Goal: Task Accomplishment & Management: Manage account settings

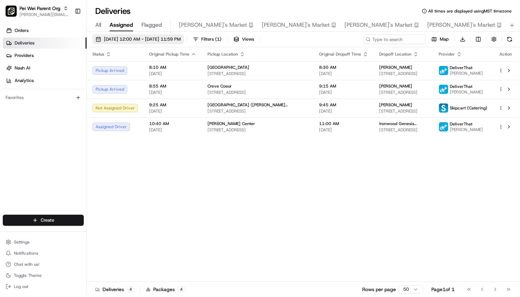
click at [176, 42] on span "[DATE] 12:00 AM - [DATE] 11:59 PM" at bounding box center [142, 39] width 77 height 6
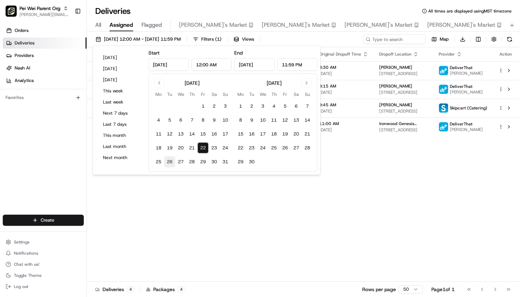
click at [171, 161] on button "26" at bounding box center [169, 161] width 11 height 11
type input "[DATE]"
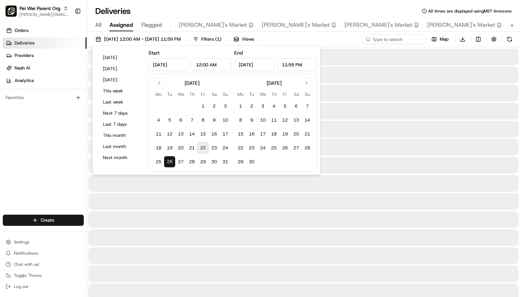
click at [171, 161] on button "26" at bounding box center [169, 161] width 11 height 11
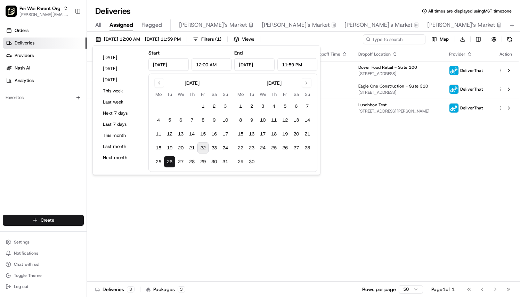
click at [35, 176] on div "Orders Deliveries Providers [PERSON_NAME] Analytics Favorites" at bounding box center [43, 120] width 87 height 197
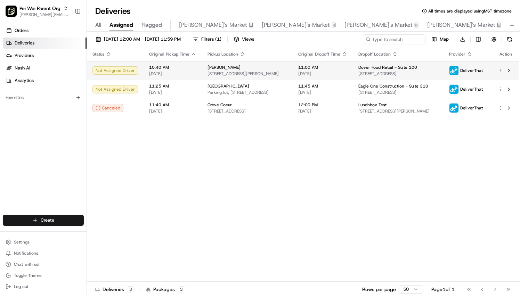
click at [195, 70] on td "10:40 AM [DATE]" at bounding box center [172, 70] width 58 height 19
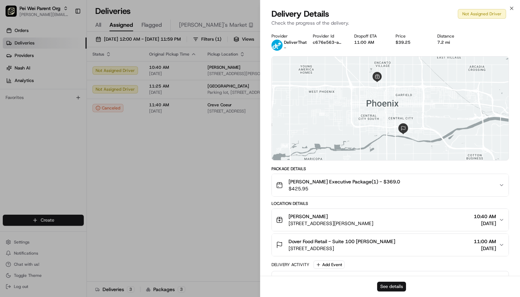
click at [392, 283] on button "See details" at bounding box center [391, 287] width 29 height 10
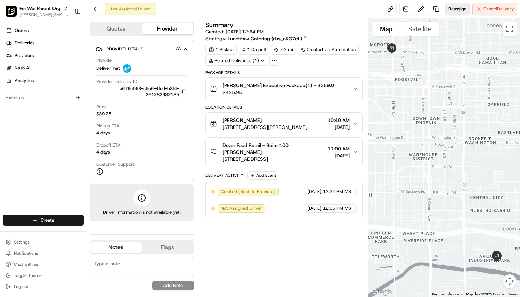
click at [458, 3] on button "Reassign" at bounding box center [457, 9] width 24 height 13
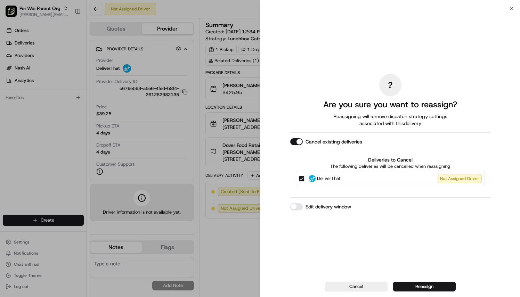
click at [298, 205] on button "Edit delivery window" at bounding box center [296, 206] width 13 height 7
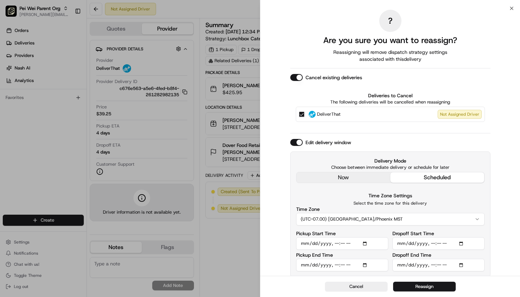
scroll to position [2, 0]
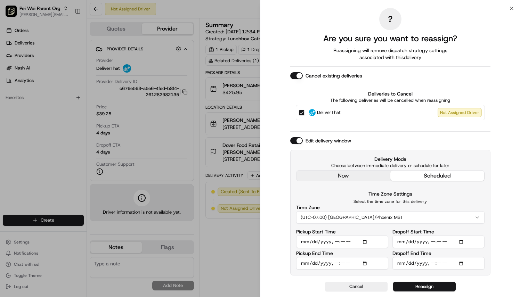
click at [365, 241] on input "Pickup Start Time" at bounding box center [342, 242] width 92 height 13
type input "2025-08-26T11:10"
click at [276, 243] on div "? Are you sure you want to reassign? Reassigning will remove dispatch strategy …" at bounding box center [390, 142] width 260 height 270
click at [463, 261] on input "Dropoff End Time" at bounding box center [438, 263] width 92 height 13
type input "2025-08-26T11:45"
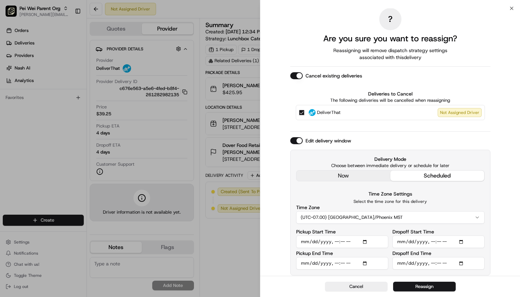
click at [279, 197] on div "? Are you sure you want to reassign? Reassigning will remove dispatch strategy …" at bounding box center [390, 142] width 260 height 270
click at [414, 285] on button "Reassign" at bounding box center [424, 287] width 63 height 10
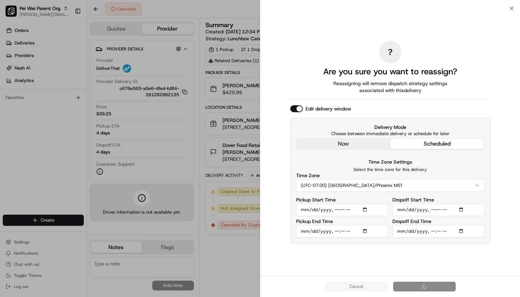
scroll to position [0, 0]
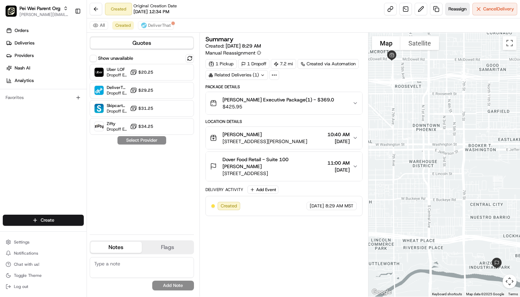
click at [452, 7] on span "Reassign" at bounding box center [457, 9] width 18 height 6
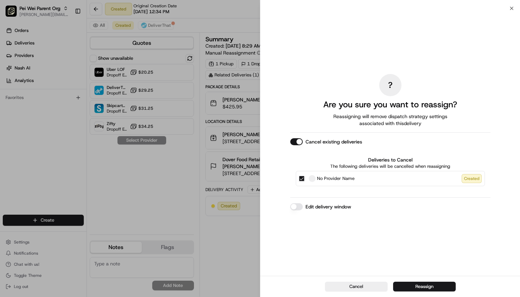
click at [511, 8] on div "? Are you sure you want to reassign? Reassigning will remove dispatch strategy …" at bounding box center [390, 142] width 260 height 268
click at [340, 283] on button "Cancel" at bounding box center [356, 287] width 63 height 10
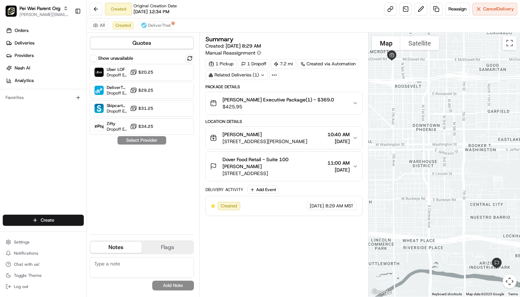
click at [263, 74] on icon at bounding box center [262, 74] width 2 height 1
click at [319, 76] on div "1 Pickup 1 Dropoff 7.2 mi Created via Automation Related Deliveries (1)" at bounding box center [283, 69] width 157 height 21
click at [355, 138] on icon "button" at bounding box center [355, 137] width 3 height 1
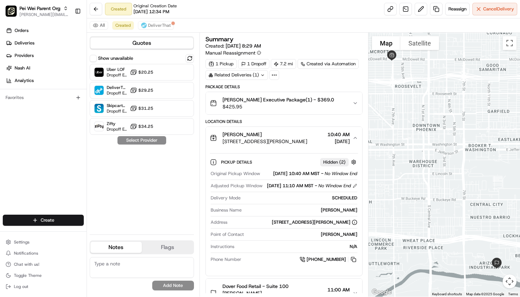
scroll to position [60, 0]
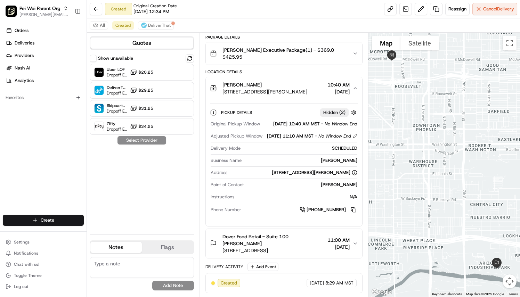
click at [355, 243] on icon "button" at bounding box center [355, 244] width 6 height 6
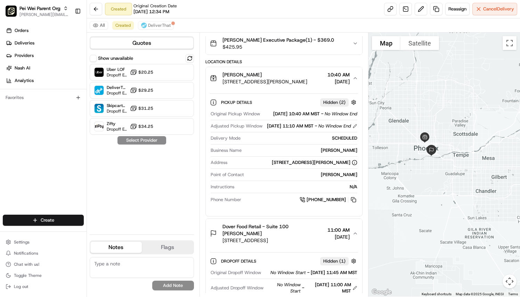
click at [157, 177] on div "Show unavailable Uber LOF Dropoff ETA 4 days $20.25 DeliverThat Dropoff ETA - $…" at bounding box center [142, 141] width 104 height 175
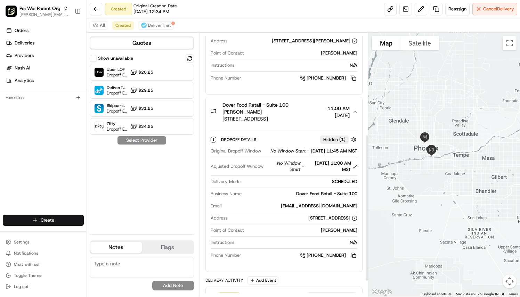
scroll to position [182, 0]
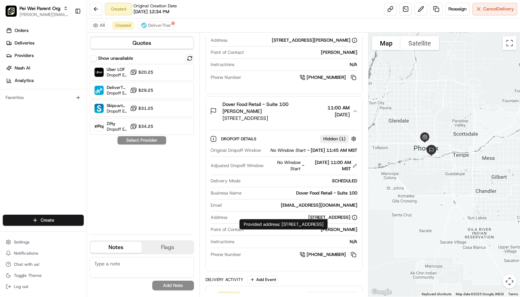
click at [197, 269] on div "Quotes Show unavailable Uber LOF Dropoff ETA 4 days $20.25 DeliverThat Dropoff …" at bounding box center [143, 165] width 113 height 264
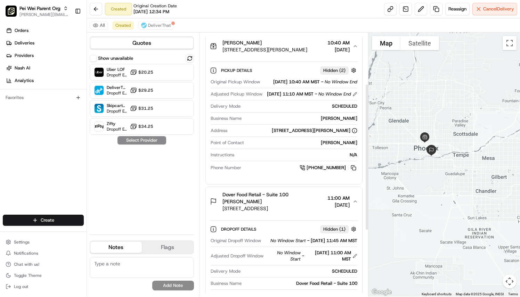
scroll to position [91, 0]
click at [452, 13] on button "Reassign" at bounding box center [457, 9] width 24 height 13
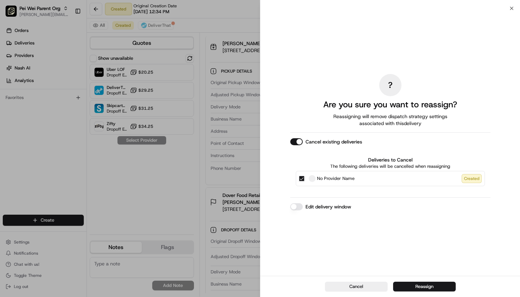
click at [299, 205] on button "Edit delivery window" at bounding box center [296, 206] width 13 height 7
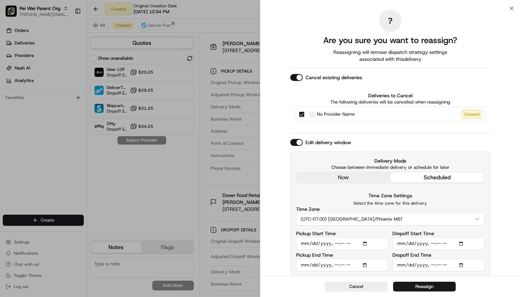
scroll to position [2, 0]
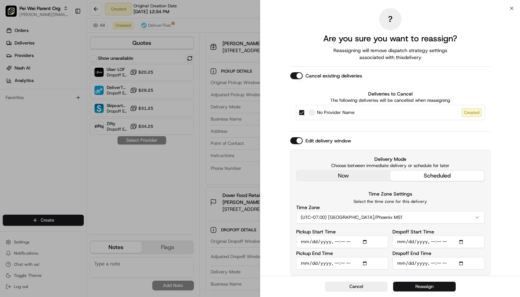
click at [414, 290] on button "Reassign" at bounding box center [424, 287] width 63 height 10
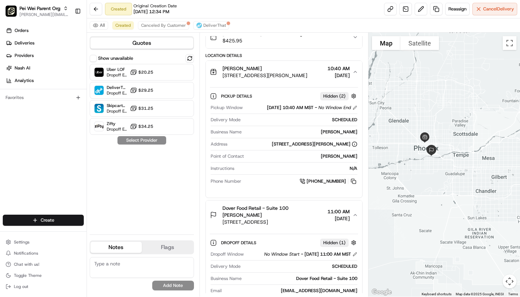
scroll to position [127, 0]
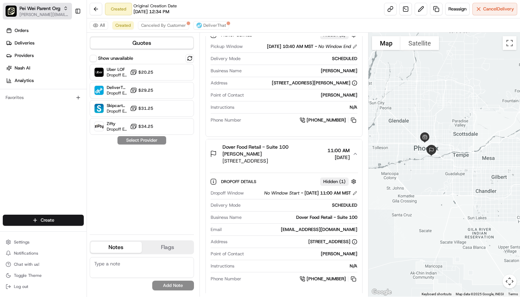
click at [36, 9] on span "Pei Wei Parent Org" at bounding box center [39, 8] width 41 height 7
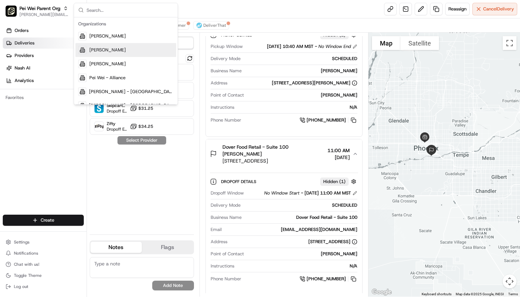
click at [40, 46] on link "Deliveries" at bounding box center [45, 43] width 84 height 11
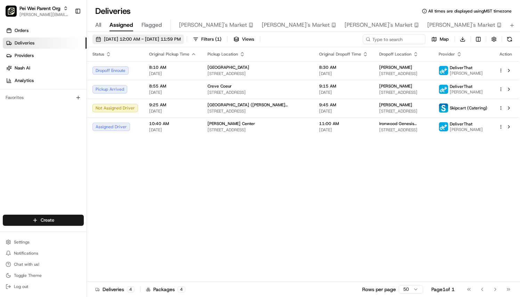
click at [122, 40] on span "[DATE] 12:00 AM - [DATE] 11:59 PM" at bounding box center [142, 39] width 77 height 6
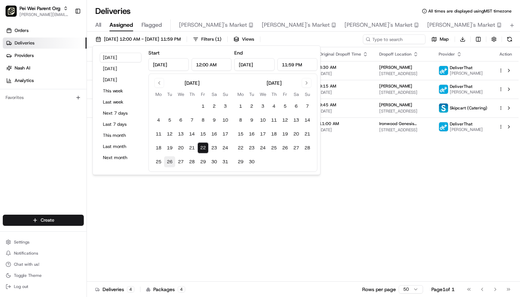
click at [168, 161] on button "26" at bounding box center [169, 161] width 11 height 11
type input "[DATE]"
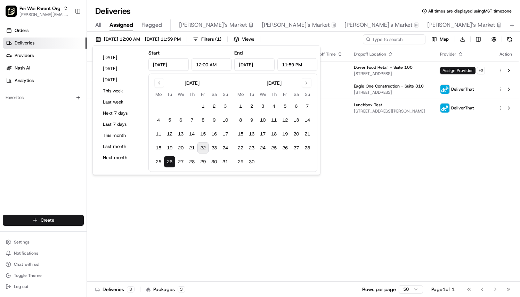
click at [168, 161] on button "26" at bounding box center [169, 161] width 11 height 11
click at [54, 160] on div "Orders Deliveries Providers [PERSON_NAME] Analytics Favorites" at bounding box center [43, 120] width 87 height 197
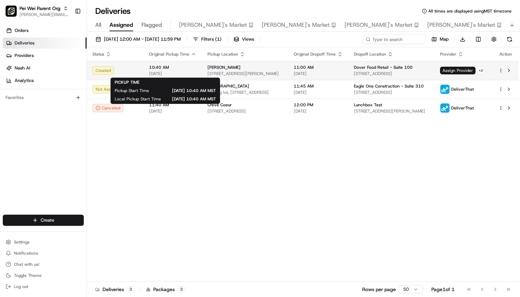
click at [192, 71] on span "[DATE]" at bounding box center [172, 74] width 47 height 6
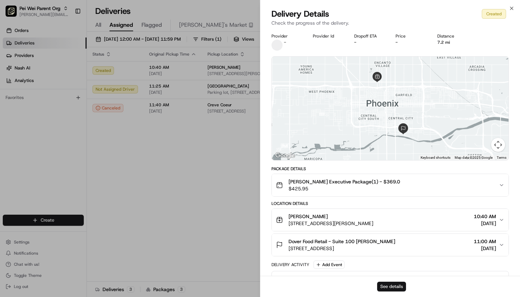
click at [393, 285] on button "See details" at bounding box center [391, 287] width 29 height 10
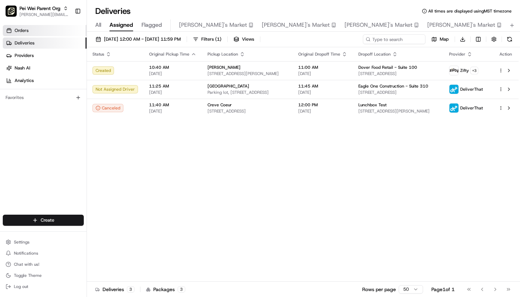
click at [24, 33] on span "Orders" at bounding box center [22, 30] width 14 height 6
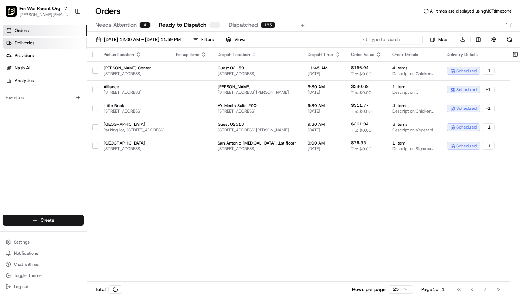
click at [23, 43] on span "Deliveries" at bounding box center [25, 43] width 20 height 6
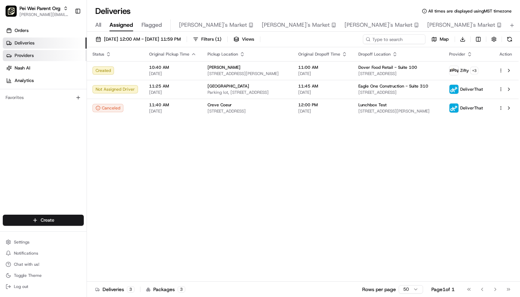
click at [35, 56] on link "Providers" at bounding box center [45, 55] width 84 height 11
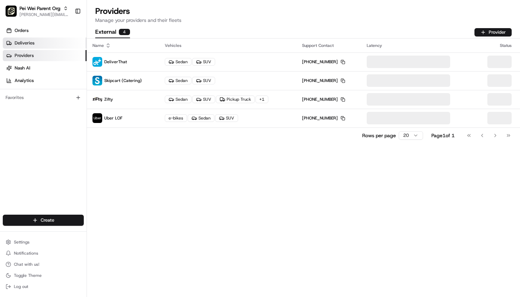
click at [30, 44] on span "Deliveries" at bounding box center [25, 43] width 20 height 6
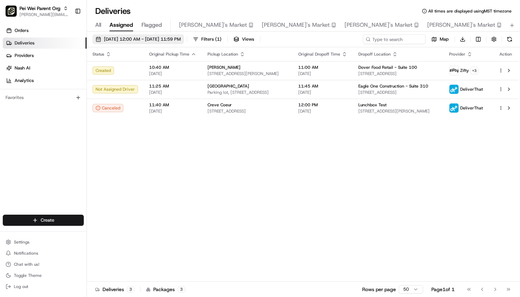
click at [119, 42] on span "[DATE] 12:00 AM - [DATE] 11:59 PM" at bounding box center [142, 39] width 77 height 6
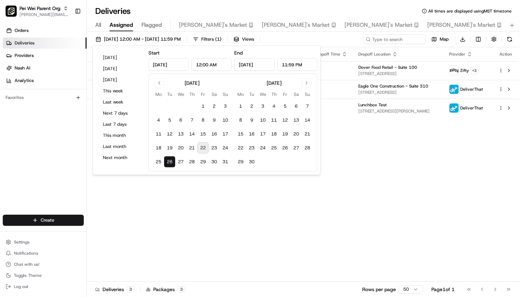
click at [205, 149] on button "22" at bounding box center [202, 147] width 11 height 11
type input "[DATE]"
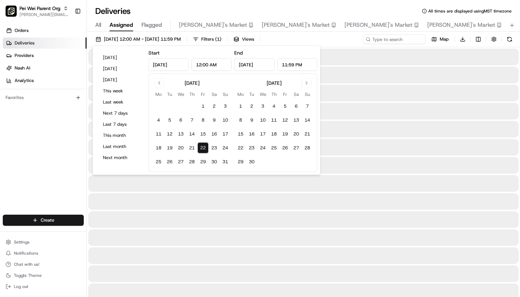
click at [205, 149] on button "22" at bounding box center [202, 147] width 11 height 11
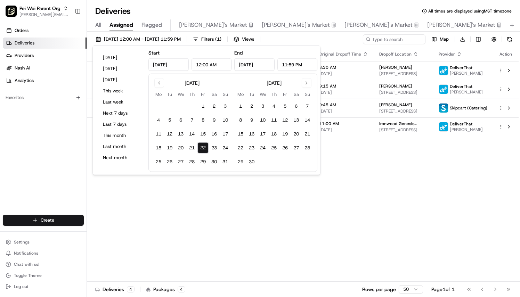
click at [78, 174] on div "Orders Deliveries Providers [PERSON_NAME] Analytics Favorites" at bounding box center [43, 120] width 87 height 197
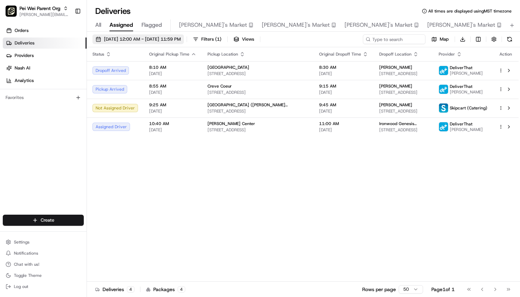
click at [121, 35] on button "[DATE] 12:00 AM - [DATE] 11:59 PM" at bounding box center [137, 39] width 91 height 10
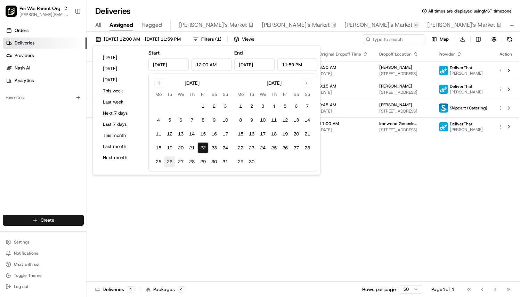
click at [170, 163] on button "26" at bounding box center [169, 161] width 11 height 11
type input "[DATE]"
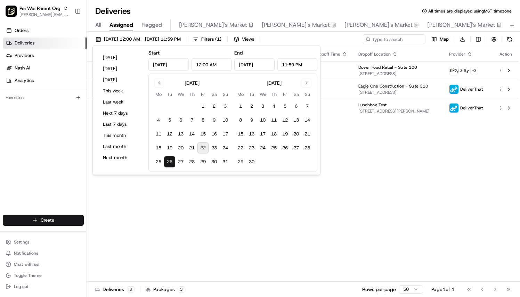
click at [170, 163] on button "26" at bounding box center [169, 161] width 11 height 11
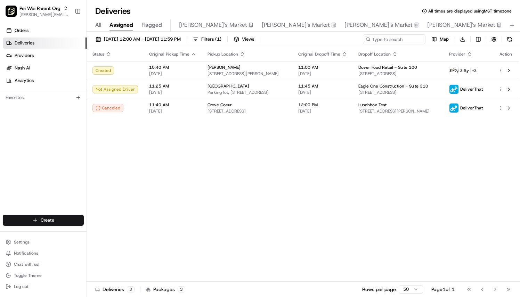
click at [66, 158] on div "Orders Deliveries Providers [PERSON_NAME] Analytics Favorites" at bounding box center [43, 120] width 87 height 197
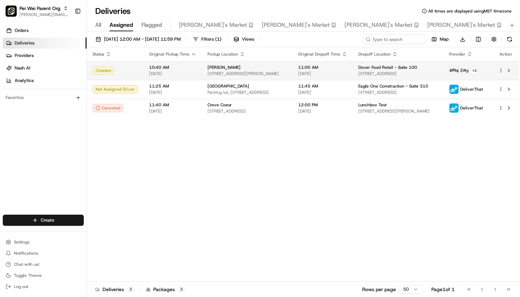
click at [188, 72] on span "[DATE]" at bounding box center [172, 74] width 47 height 6
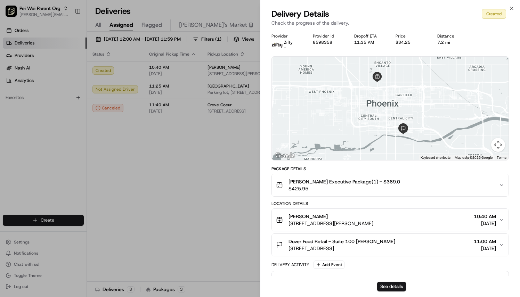
click at [503, 219] on icon "button" at bounding box center [502, 220] width 6 height 6
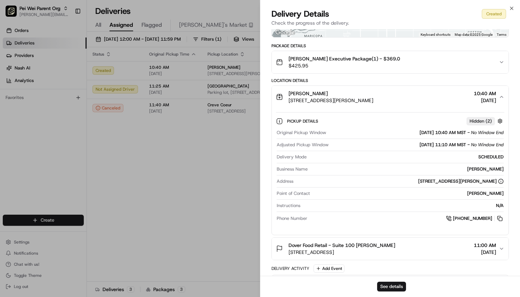
scroll to position [144, 0]
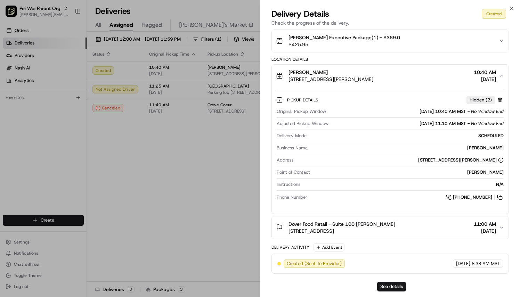
click at [501, 225] on icon "button" at bounding box center [502, 228] width 6 height 6
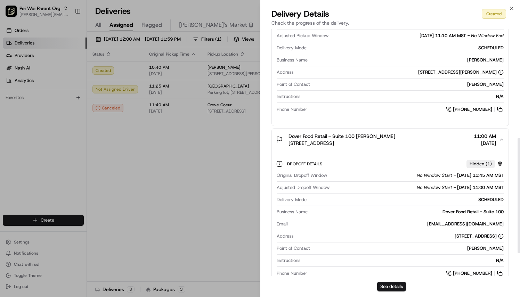
scroll to position [233, 0]
click at [391, 287] on button "See details" at bounding box center [391, 287] width 29 height 10
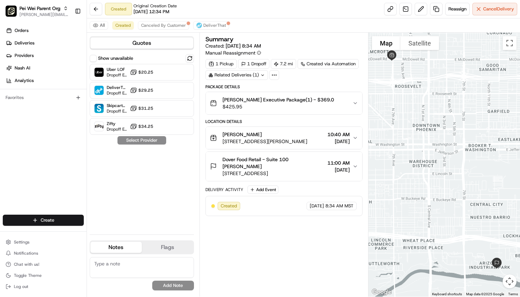
click at [352, 161] on button "Dover Food Retail - Suite 100 [PERSON_NAME] [STREET_ADDRESS] 11:00 AM [DATE]" at bounding box center [284, 166] width 156 height 29
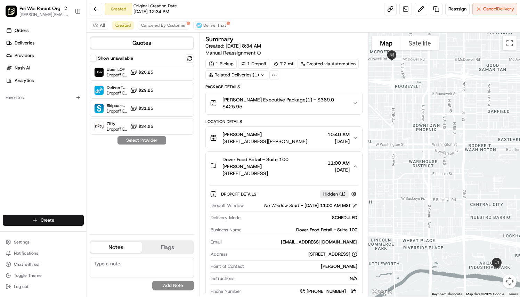
scroll to position [47, 0]
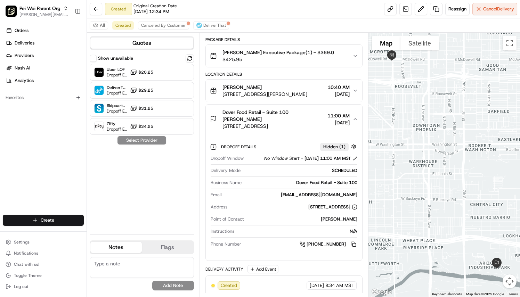
click at [356, 91] on icon "button" at bounding box center [355, 91] width 6 height 6
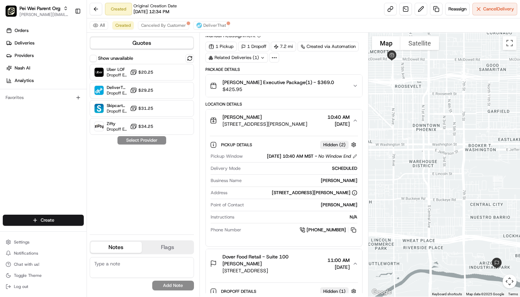
scroll to position [0, 0]
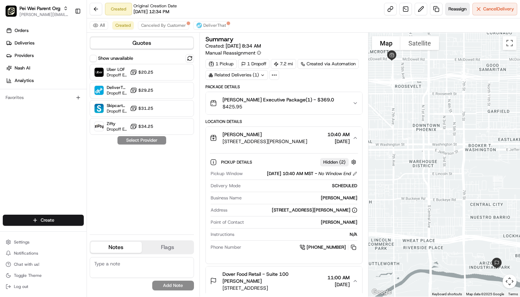
click at [452, 14] on button "Reassign" at bounding box center [457, 9] width 24 height 13
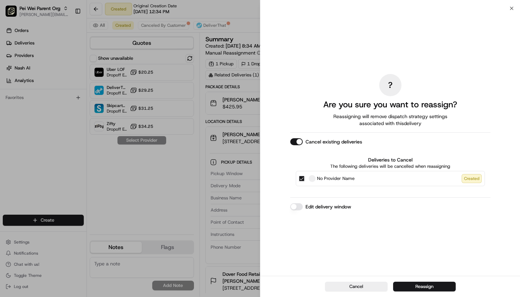
click at [298, 205] on button "Edit delivery window" at bounding box center [296, 206] width 13 height 7
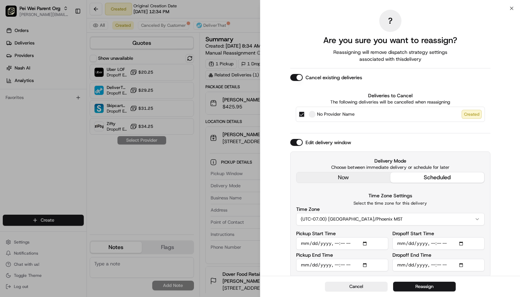
scroll to position [2, 0]
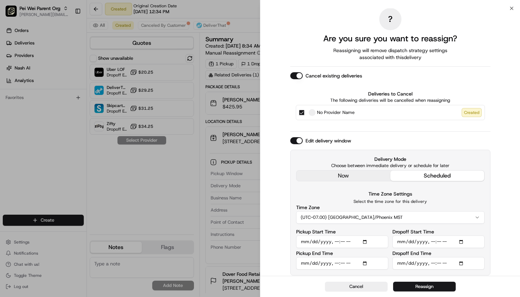
click at [364, 243] on input "Pickup Start Time" at bounding box center [342, 242] width 92 height 13
type input "2025-08-26T11:10"
click at [278, 206] on div "? Are you sure you want to reassign? Reassigning will remove dispatch strategy …" at bounding box center [390, 142] width 260 height 270
click at [462, 262] on input "Dropoff End Time" at bounding box center [438, 263] width 92 height 13
type input "2025-08-26T11:45"
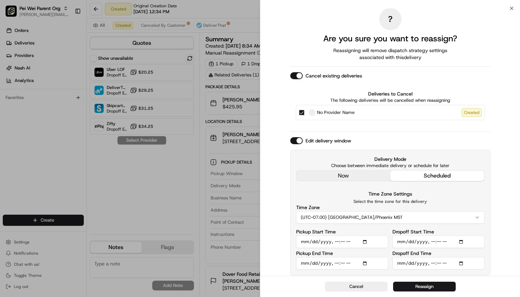
click at [276, 241] on div "? Are you sure you want to reassign? Reassigning will remove dispatch strategy …" at bounding box center [390, 142] width 260 height 270
click at [416, 286] on button "Reassign" at bounding box center [424, 287] width 63 height 10
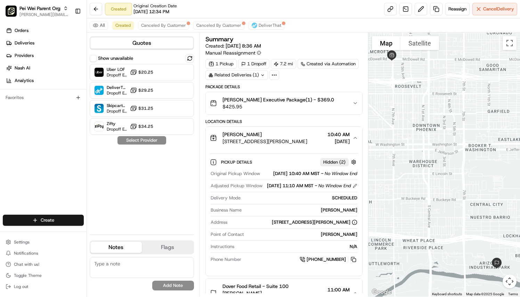
click at [354, 135] on icon "button" at bounding box center [355, 138] width 6 height 6
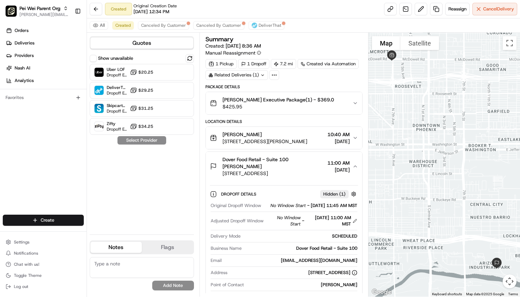
scroll to position [72, 0]
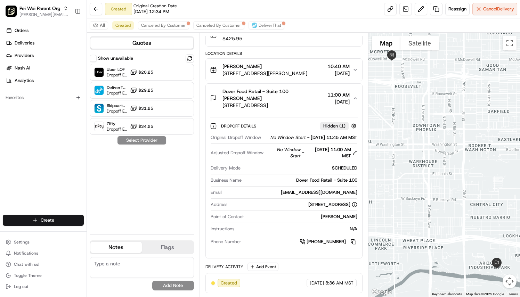
click at [354, 96] on icon "button" at bounding box center [355, 99] width 6 height 6
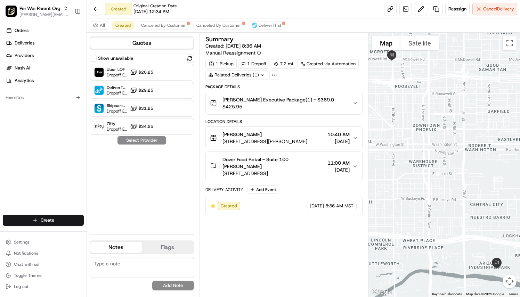
click at [356, 137] on icon "button" at bounding box center [355, 137] width 3 height 1
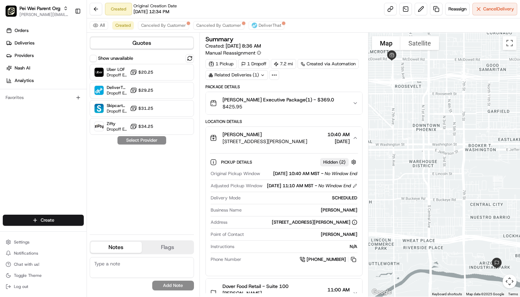
click at [356, 137] on icon "button" at bounding box center [355, 137] width 3 height 1
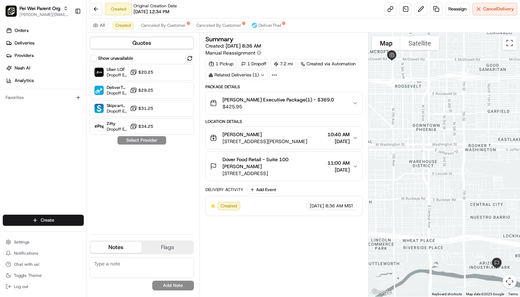
click at [355, 165] on icon "button" at bounding box center [355, 167] width 6 height 6
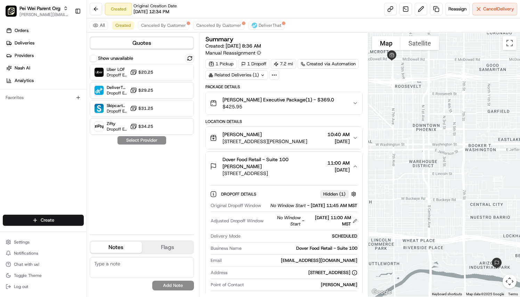
click at [355, 165] on icon "button" at bounding box center [355, 167] width 6 height 6
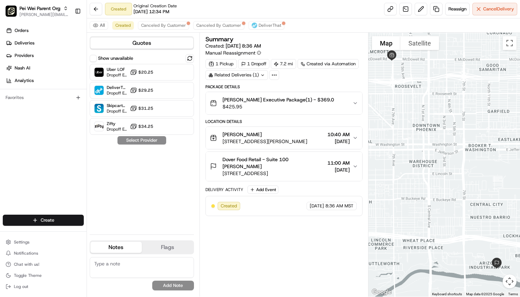
click at [354, 165] on icon "button" at bounding box center [355, 167] width 6 height 6
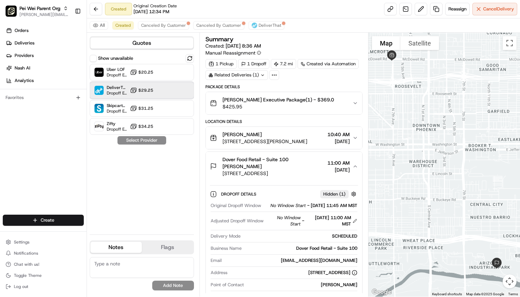
click at [171, 88] on div at bounding box center [173, 90] width 8 height 8
click at [151, 143] on button "Assign Provider" at bounding box center [141, 140] width 49 height 8
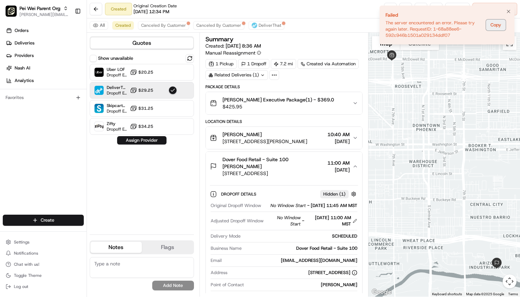
click at [495, 24] on button "Copy" at bounding box center [496, 24] width 20 height 11
click at [137, 180] on div "Show unavailable Uber LOF Dropoff ETA 4 days $20.25 DeliverThat Dropoff ETA - $…" at bounding box center [142, 141] width 104 height 175
click at [509, 9] on icon "Notifications (F8)" at bounding box center [509, 12] width 6 height 6
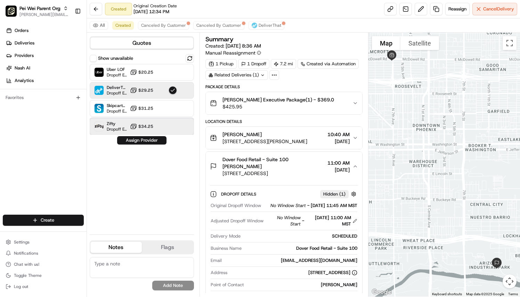
click at [178, 129] on div "Zifty Dropoff ETA 4 days $34.25" at bounding box center [142, 126] width 104 height 17
click at [154, 140] on button "Assign Provider" at bounding box center [141, 140] width 49 height 8
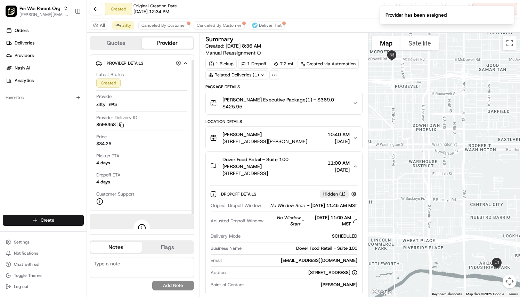
scroll to position [23, 0]
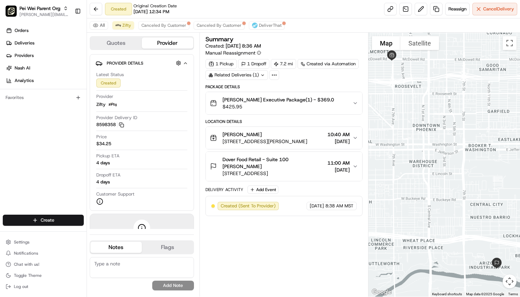
click at [353, 155] on button "Dover Food Retail - Suite 100 Kaitlyn Salazar 1031 E Riverview Dr, Phoenix, AZ …" at bounding box center [284, 166] width 156 height 29
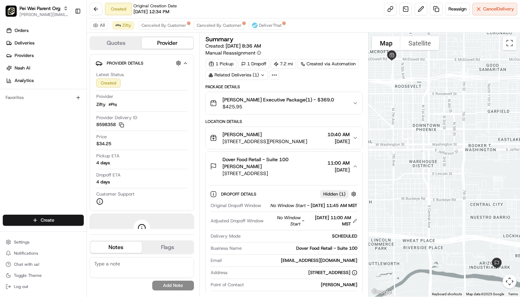
click at [355, 101] on icon "button" at bounding box center [355, 103] width 6 height 6
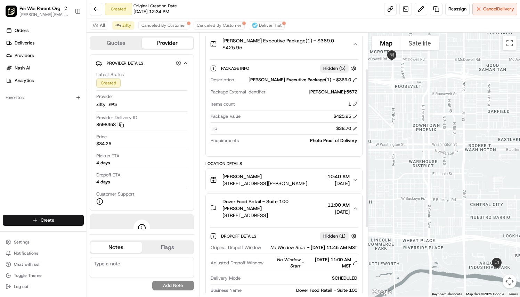
scroll to position [60, 0]
click at [356, 183] on button "McDowell 701 W McDowell Rd, Phoenix, AZ 85007, USA 10:40 AM 08/26/2025" at bounding box center [284, 179] width 156 height 22
